Goal: Find specific page/section: Find specific page/section

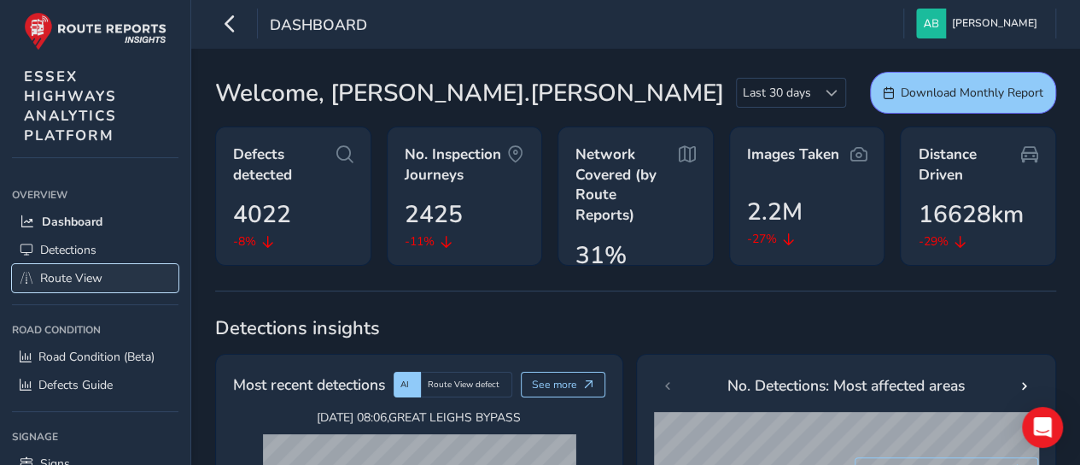
click at [78, 276] on span "Route View" at bounding box center [71, 278] width 62 height 16
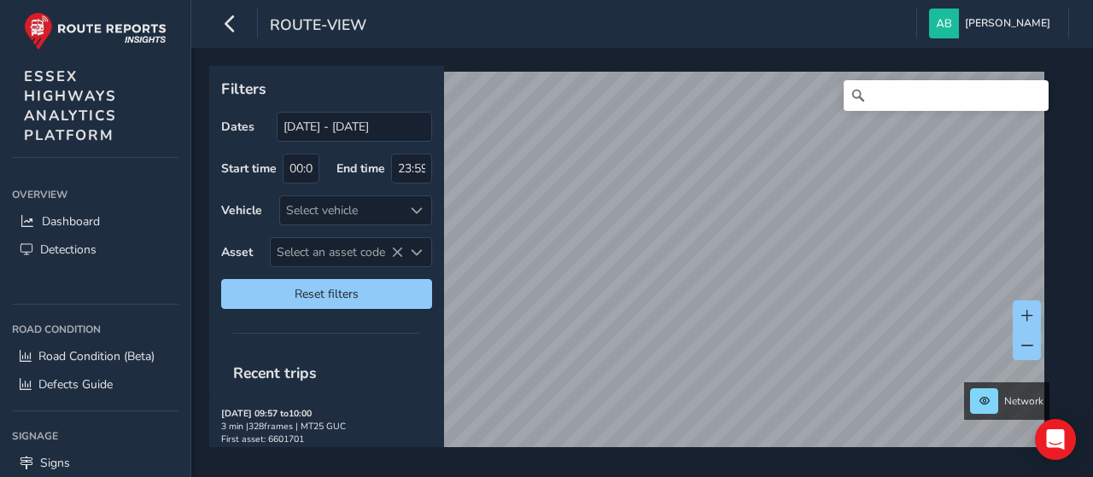
scroll to position [143, 0]
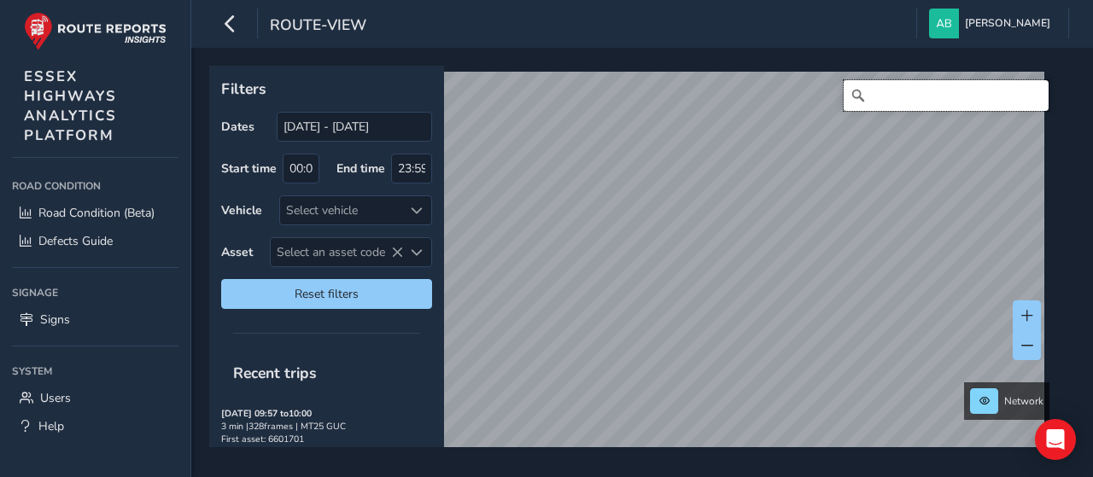
click at [923, 98] on input "Search" at bounding box center [946, 95] width 205 height 31
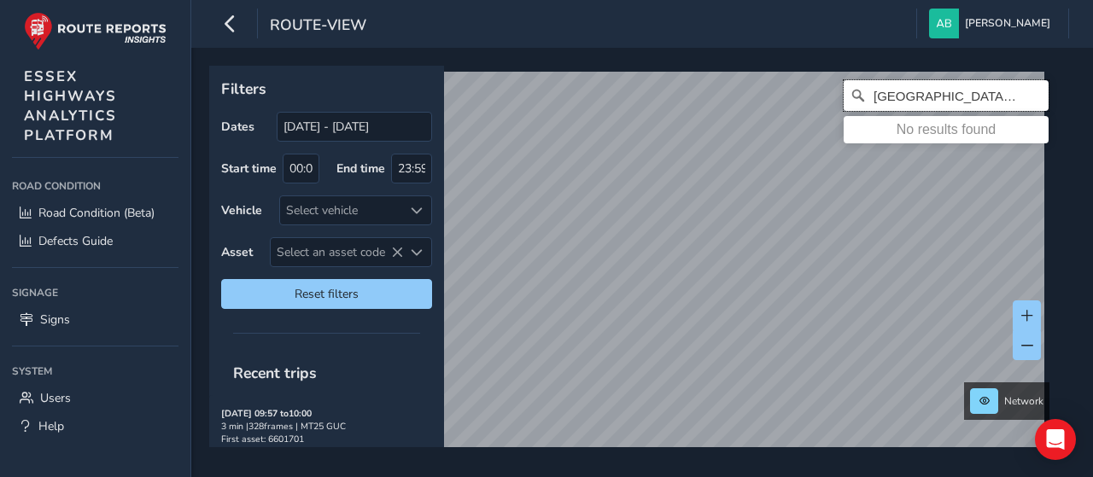
scroll to position [0, 0]
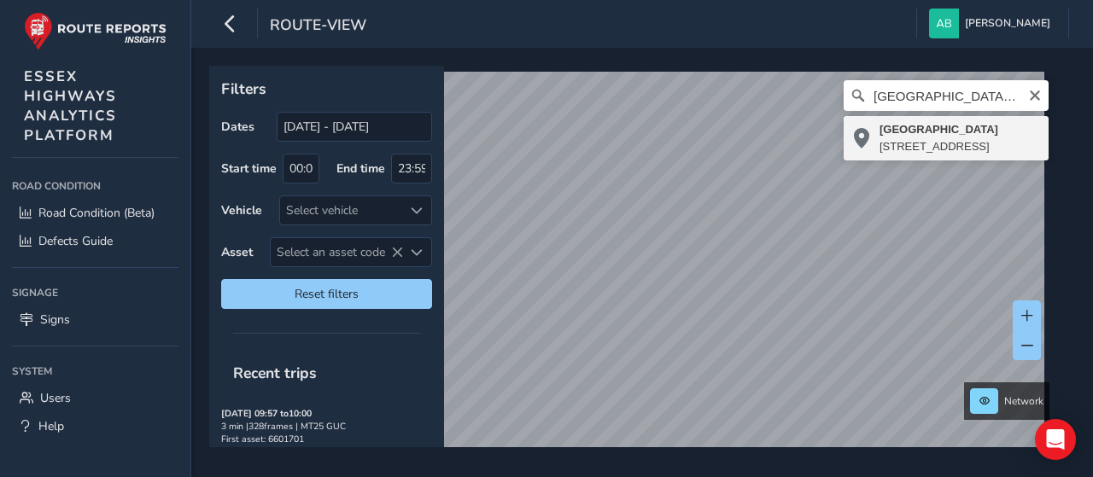
type input "[STREET_ADDRESS]"
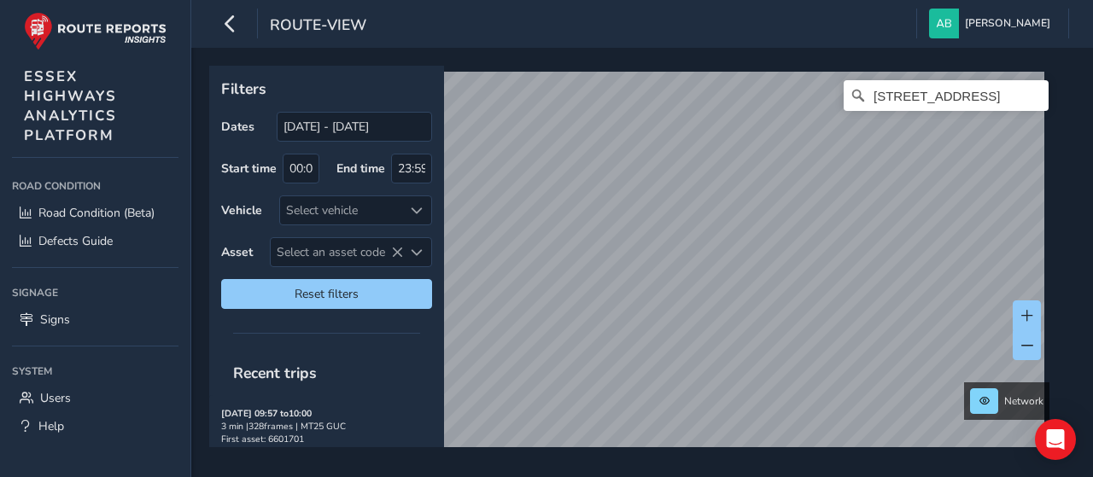
click at [1077, 157] on div "Filters Dates [DATE] - [DATE] Start time 00:00 End time 23:59 Vehicle Select ve…" at bounding box center [642, 263] width 902 height 430
click at [834, 477] on html "route-view [PERSON_NAME] Colour Scheme: Dark Dim Light Logout Filters Dates [DA…" at bounding box center [546, 238] width 1093 height 477
click at [1072, 238] on div "Filters Dates [DATE] - [DATE] Start time 00:00 End time 23:59 Vehicle Select ve…" at bounding box center [642, 263] width 902 height 430
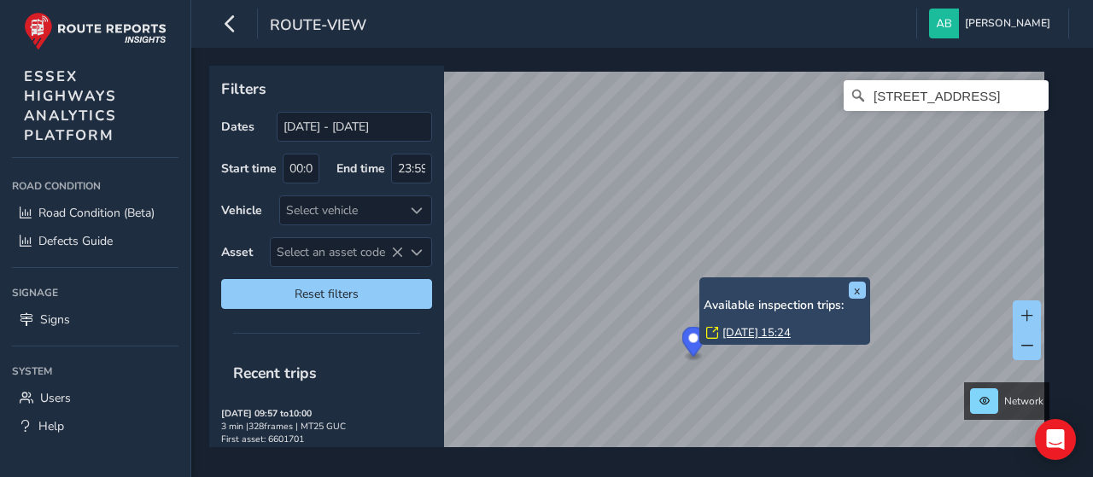
click at [704, 282] on div "x Available inspection trips: [GEOGRAPHIC_DATA][DATE] 15:24" at bounding box center [785, 311] width 162 height 59
click at [732, 328] on link "[DATE] 15:24" at bounding box center [757, 332] width 68 height 15
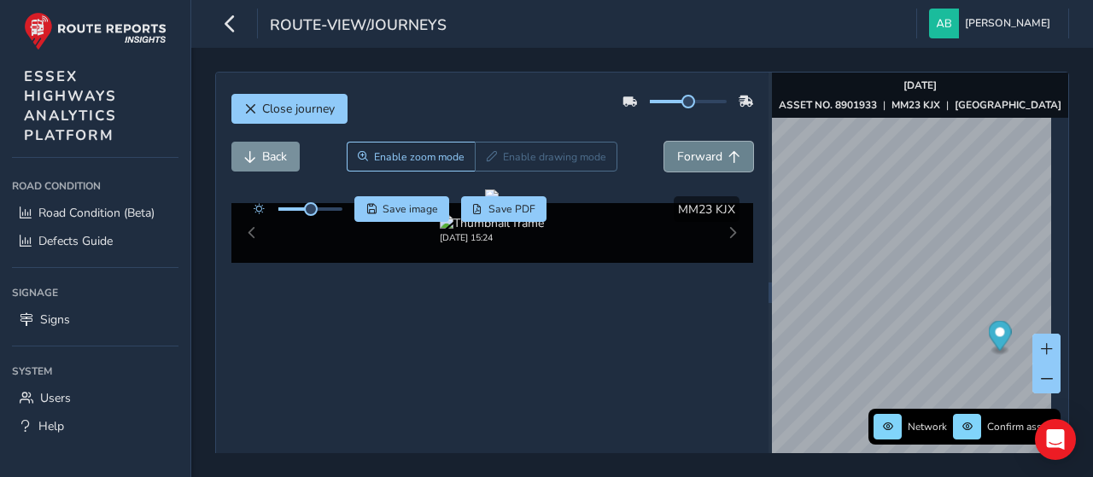
click at [715, 152] on button "Forward" at bounding box center [708, 157] width 89 height 30
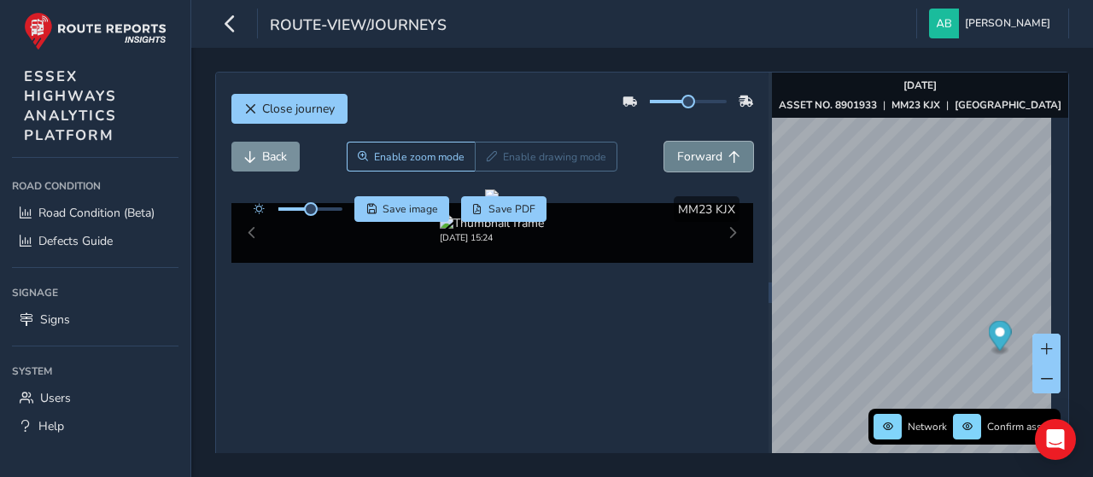
click at [714, 154] on span "Forward" at bounding box center [699, 157] width 45 height 16
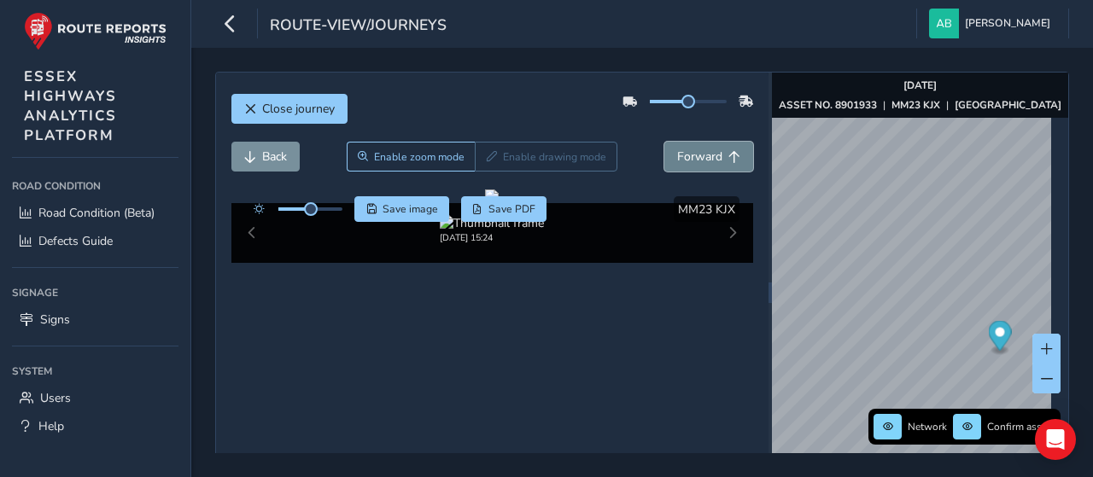
click at [714, 154] on span "Forward" at bounding box center [699, 157] width 45 height 16
click at [252, 154] on span "Back" at bounding box center [250, 157] width 12 height 12
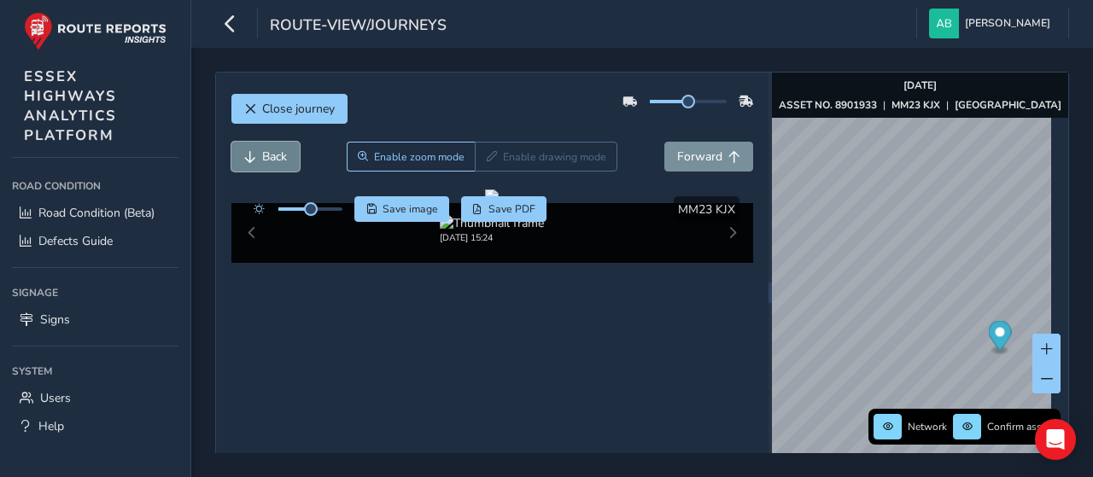
click at [252, 154] on span "Back" at bounding box center [250, 157] width 12 height 12
click at [690, 153] on span "Forward" at bounding box center [699, 157] width 45 height 16
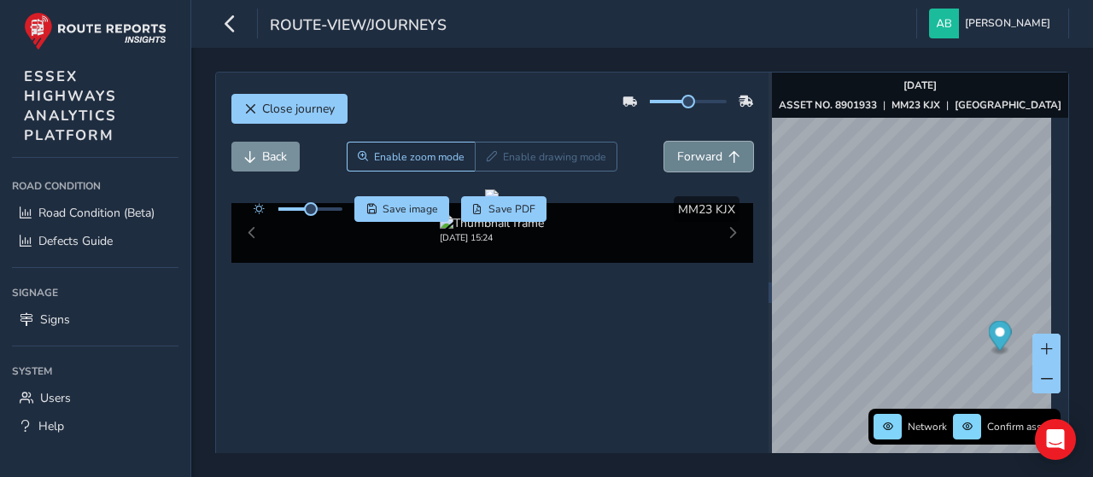
click at [690, 153] on span "Forward" at bounding box center [699, 157] width 45 height 16
click at [689, 153] on span "Forward" at bounding box center [699, 157] width 45 height 16
click at [687, 153] on span "Forward" at bounding box center [699, 157] width 45 height 16
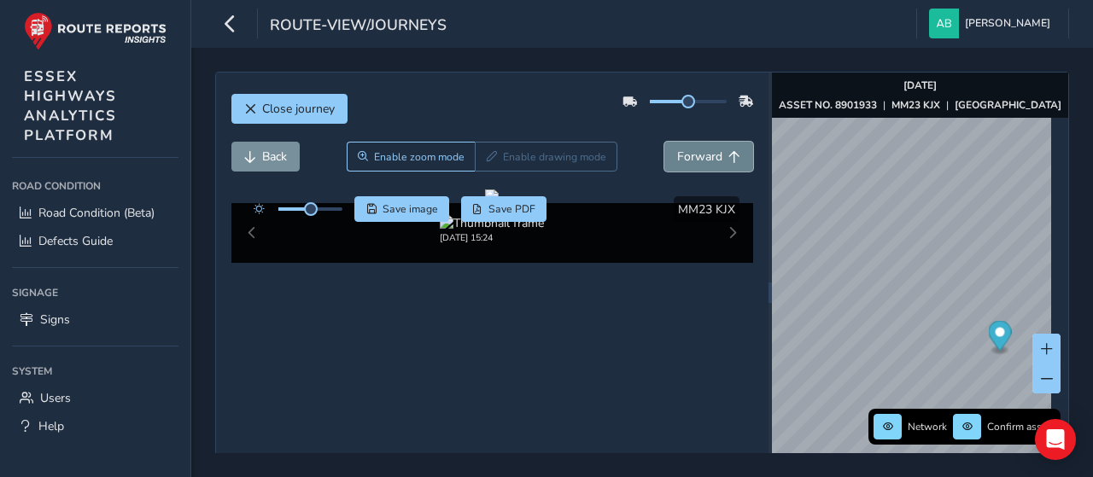
click at [686, 153] on span "Forward" at bounding box center [699, 157] width 45 height 16
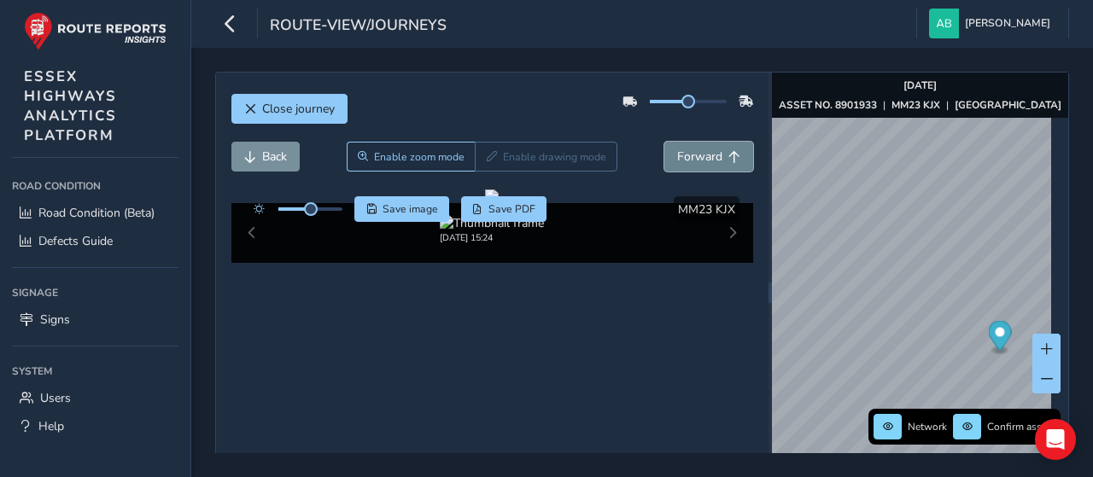
click at [686, 153] on span "Forward" at bounding box center [699, 157] width 45 height 16
click at [685, 153] on span "Forward" at bounding box center [699, 157] width 45 height 16
click at [683, 153] on span "Forward" at bounding box center [699, 157] width 45 height 16
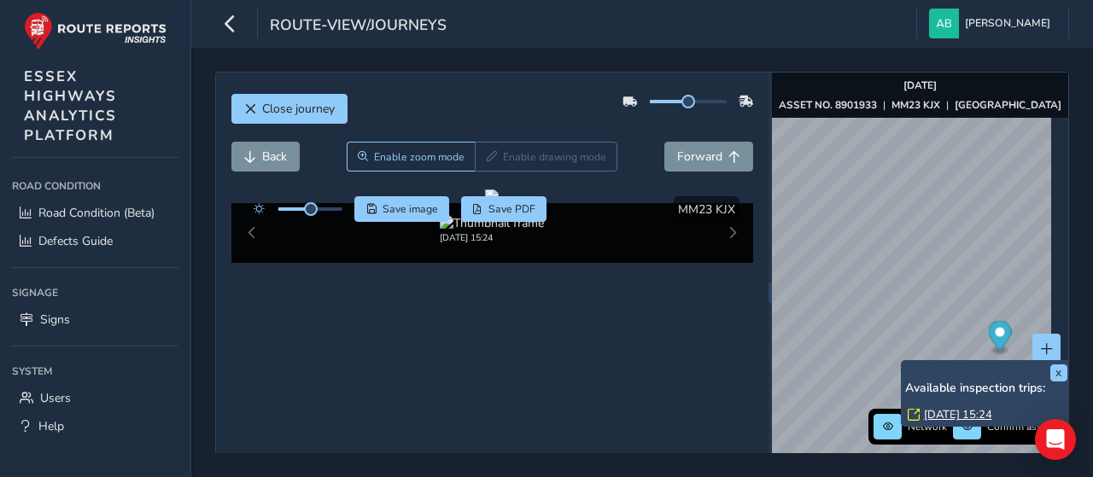
click at [904, 362] on div "x Available inspection trips: [GEOGRAPHIC_DATA][DATE] 15:24" at bounding box center [986, 393] width 171 height 67
click at [947, 412] on link "[DATE] 15:24" at bounding box center [958, 414] width 68 height 15
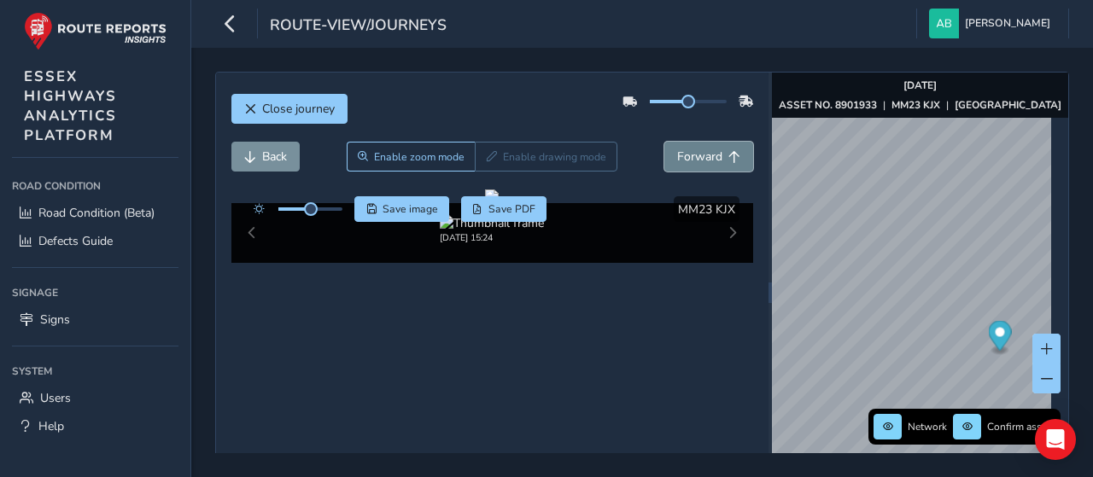
click at [689, 163] on button "Forward" at bounding box center [708, 157] width 89 height 30
click at [687, 163] on button "Forward" at bounding box center [708, 157] width 89 height 30
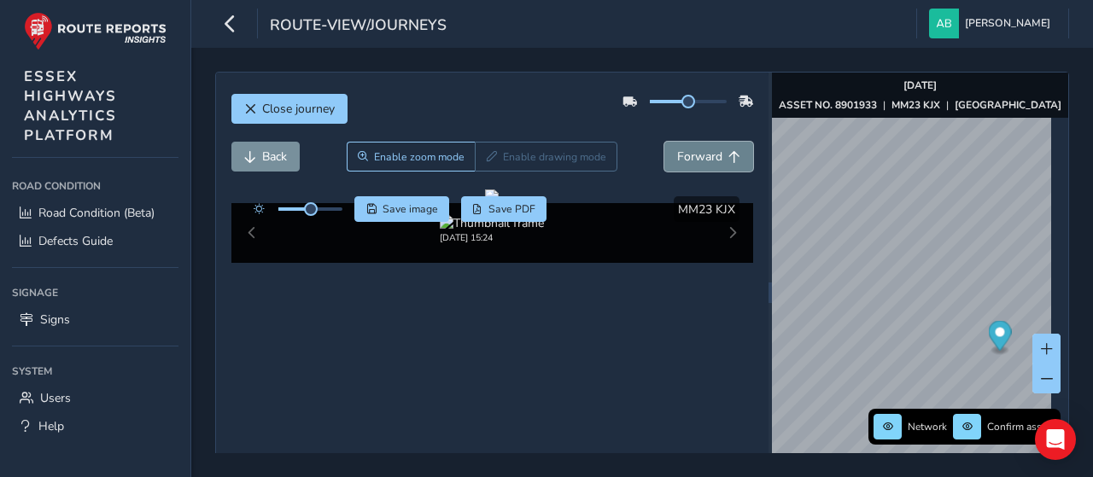
click at [683, 160] on span "Forward" at bounding box center [699, 157] width 45 height 16
click at [278, 105] on span "Close journey" at bounding box center [298, 109] width 73 height 16
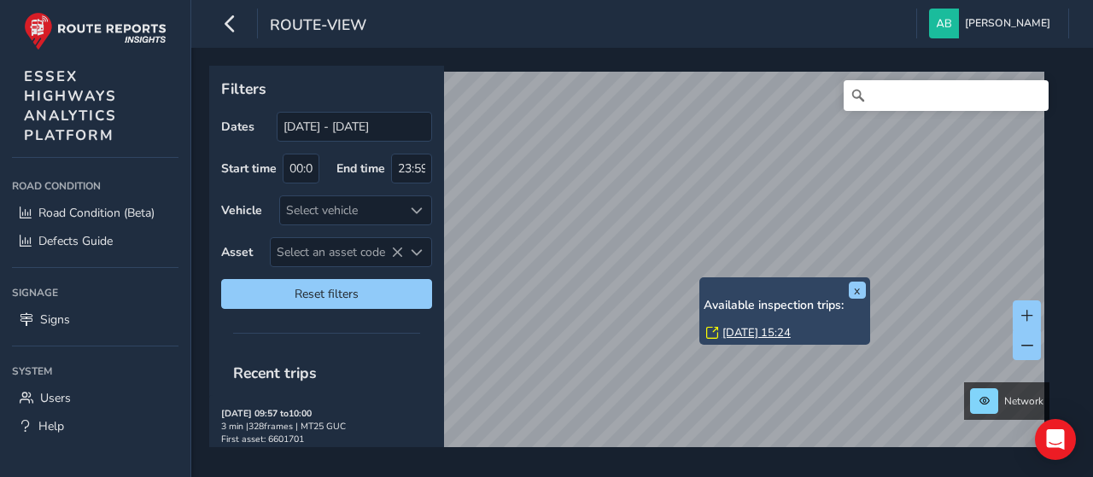
click at [736, 336] on link "[DATE] 15:24" at bounding box center [757, 332] width 68 height 15
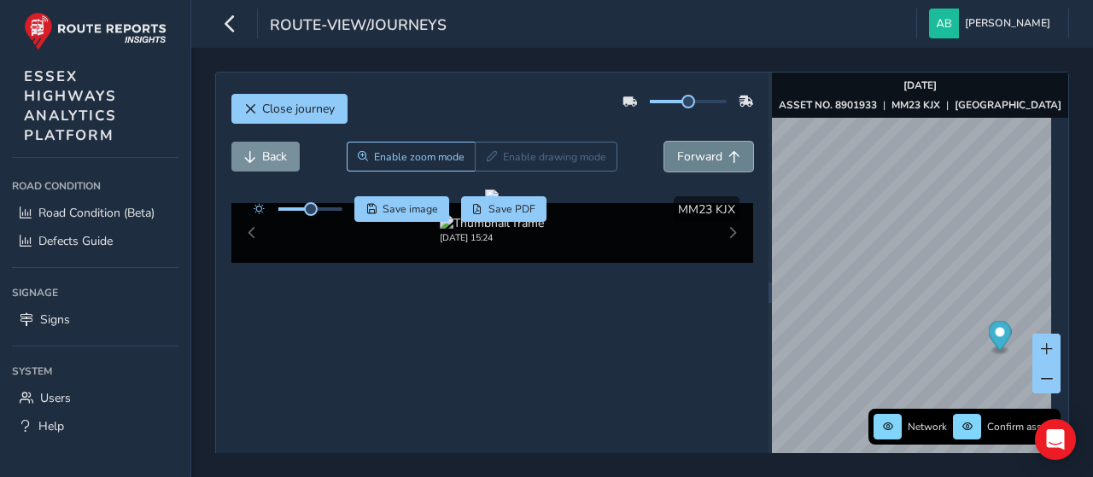
click at [706, 161] on span "Forward" at bounding box center [699, 157] width 45 height 16
click at [260, 157] on button "Back" at bounding box center [265, 157] width 68 height 30
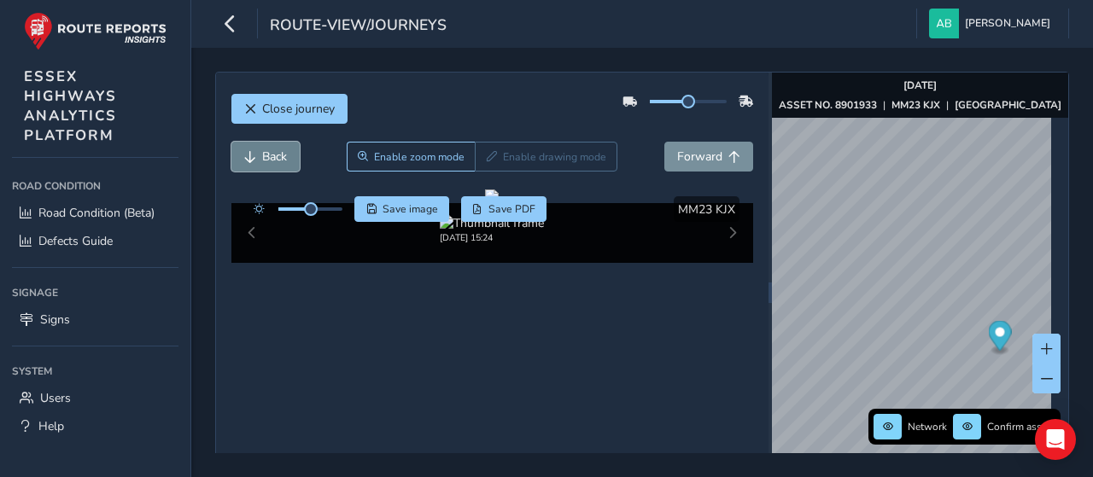
click at [260, 157] on button "Back" at bounding box center [265, 157] width 68 height 30
click at [682, 156] on span "Forward" at bounding box center [699, 157] width 45 height 16
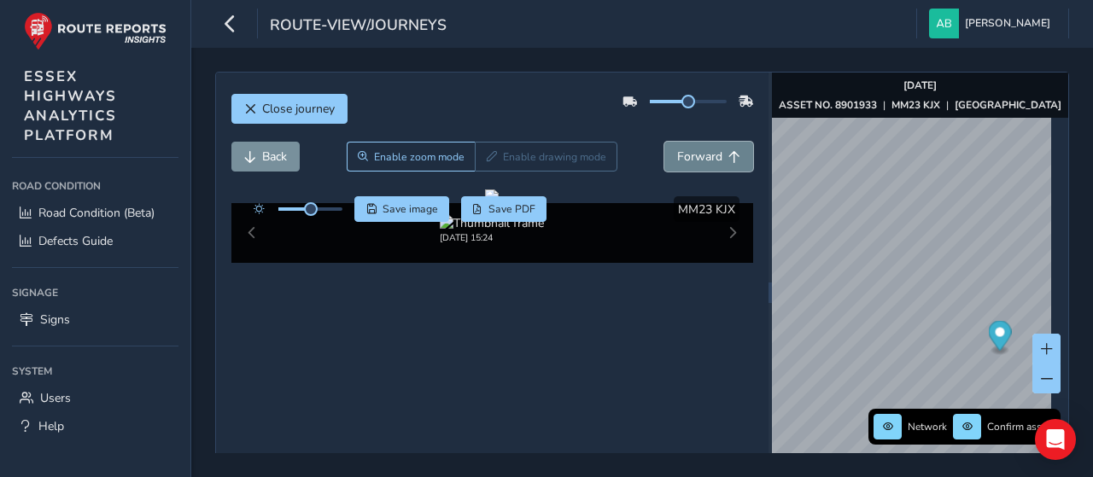
click at [682, 156] on span "Forward" at bounding box center [699, 157] width 45 height 16
click at [294, 110] on span "Close journey" at bounding box center [298, 109] width 73 height 16
